Goal: Task Accomplishment & Management: Complete application form

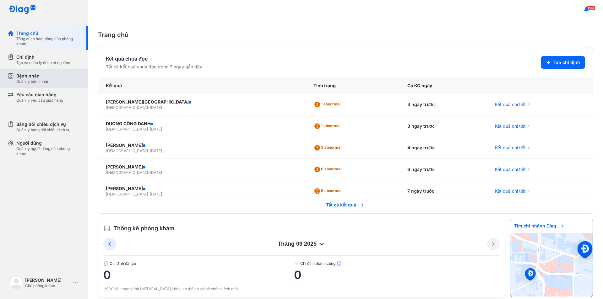
click at [45, 83] on div "Quản lý bệnh nhân" at bounding box center [32, 81] width 33 height 5
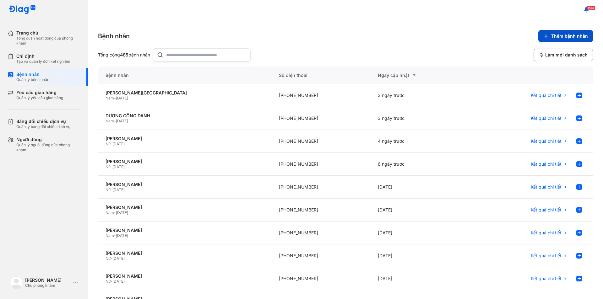
click at [557, 39] on button "Thêm bệnh nhân" at bounding box center [565, 36] width 55 height 12
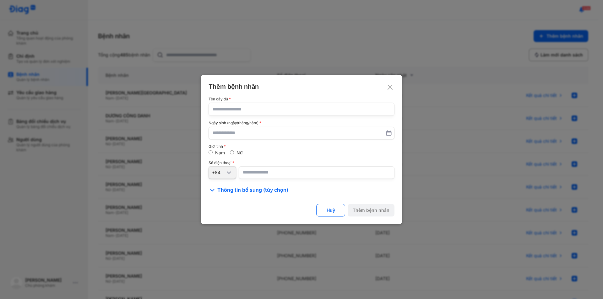
click at [225, 114] on input "text" at bounding box center [302, 109] width 178 height 13
type input "**********"
click at [215, 135] on input "text" at bounding box center [301, 133] width 177 height 11
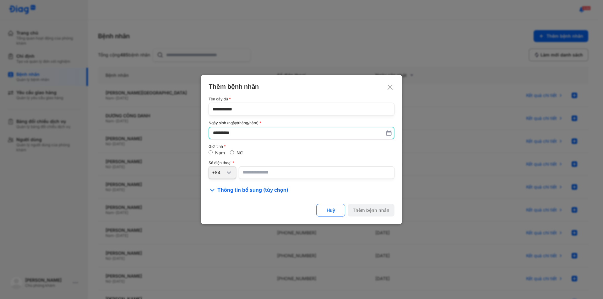
type input "**********"
click at [230, 155] on div "Nữ" at bounding box center [236, 153] width 13 height 6
click at [236, 154] on div "Nữ" at bounding box center [236, 153] width 13 height 6
click at [236, 189] on span "Thông tin bổ sung (tùy chọn)" at bounding box center [252, 191] width 71 height 8
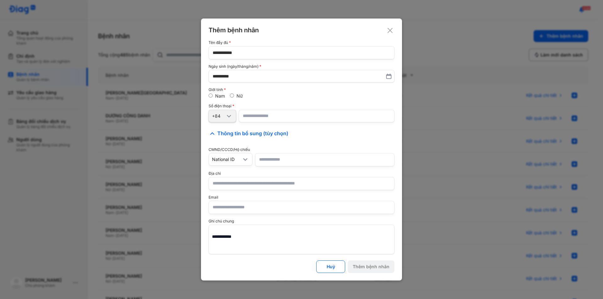
click at [253, 114] on input "number" at bounding box center [317, 116] width 156 height 13
type input "**********"
click at [233, 186] on input "text" at bounding box center [302, 183] width 178 height 13
type input "*"
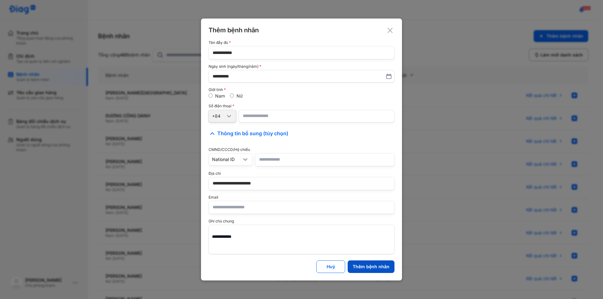
type input "**********"
click at [362, 268] on div "Thêm bệnh nhân" at bounding box center [371, 267] width 37 height 6
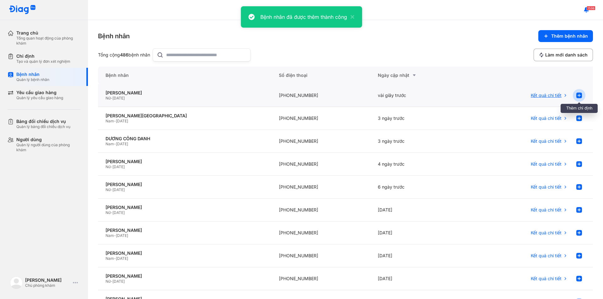
click at [576, 96] on use at bounding box center [579, 96] width 6 height 6
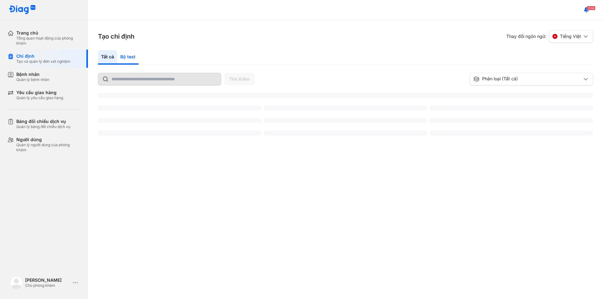
click at [129, 59] on div "Bộ test" at bounding box center [127, 57] width 21 height 14
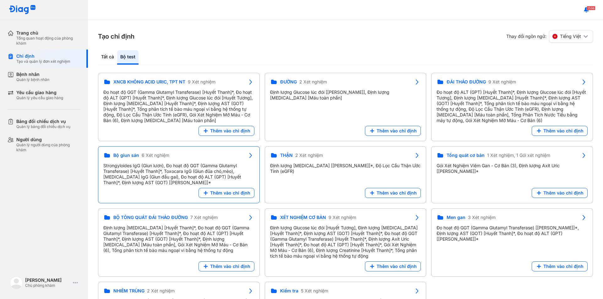
click at [213, 186] on div "Strongyloides IgG (Giun lươn), Đo hoạt độ GGT (Gamma Glutamyl Transferase) [Huy…" at bounding box center [178, 174] width 151 height 23
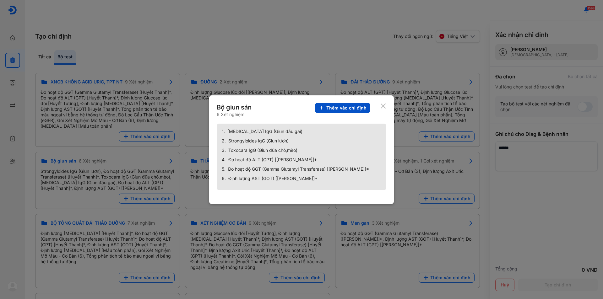
click at [343, 109] on span "Thêm vào chỉ định" at bounding box center [346, 108] width 40 height 6
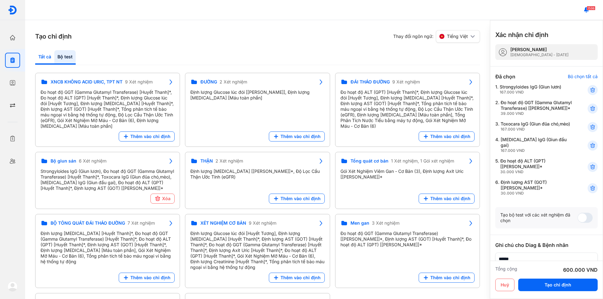
click at [39, 57] on div "Tất cả" at bounding box center [44, 57] width 19 height 14
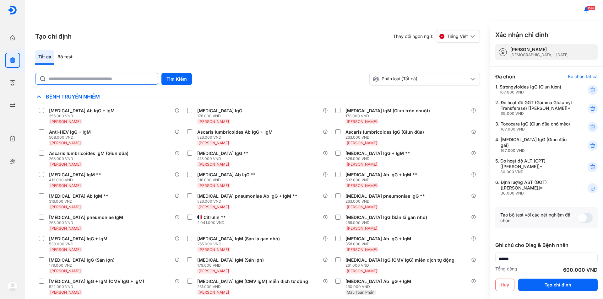
click at [87, 81] on input "text" at bounding box center [102, 78] width 106 height 11
type input "***"
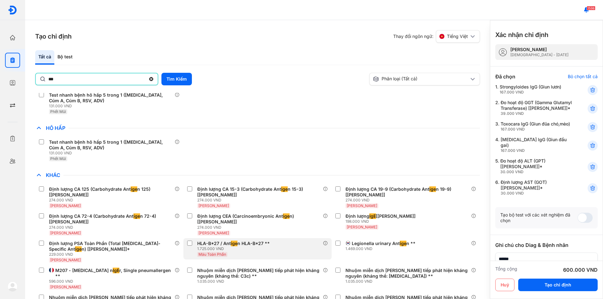
scroll to position [94, 0]
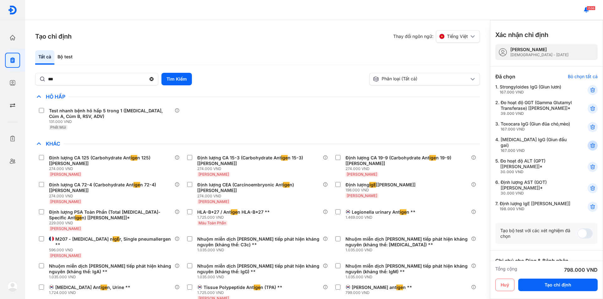
click at [590, 149] on icon at bounding box center [593, 146] width 6 height 6
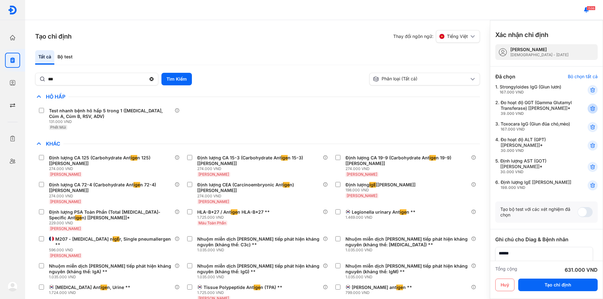
click at [590, 112] on icon at bounding box center [593, 109] width 6 height 6
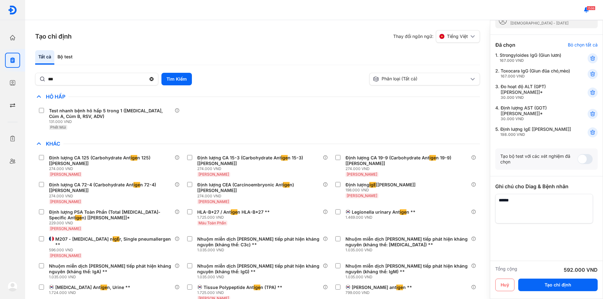
scroll to position [0, 0]
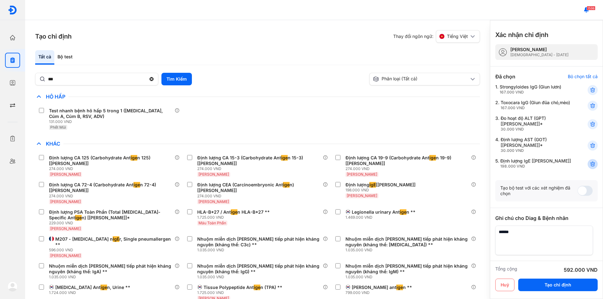
click at [590, 167] on icon at bounding box center [593, 164] width 6 height 6
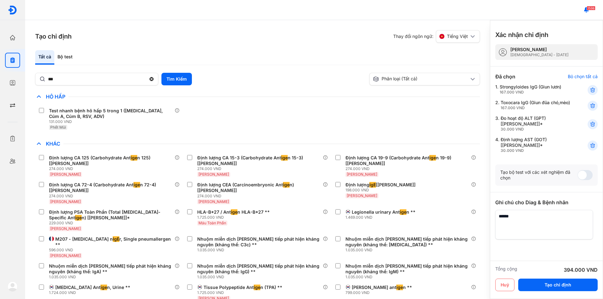
click at [590, 148] on use at bounding box center [592, 146] width 4 height 4
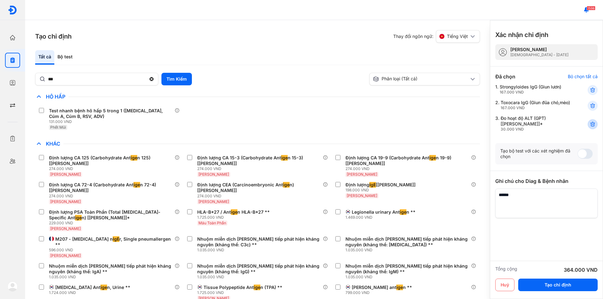
click at [590, 123] on icon at bounding box center [593, 124] width 6 height 6
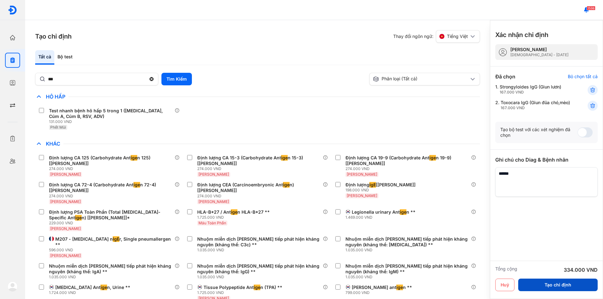
click at [542, 286] on button "Tạo chỉ định" at bounding box center [557, 285] width 79 height 13
